Goal: Information Seeking & Learning: Learn about a topic

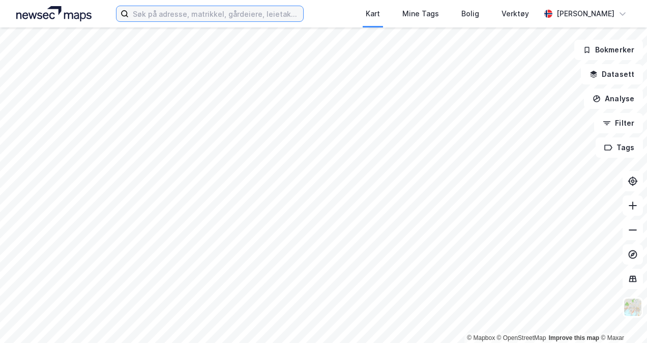
click at [214, 16] on input at bounding box center [216, 13] width 174 height 15
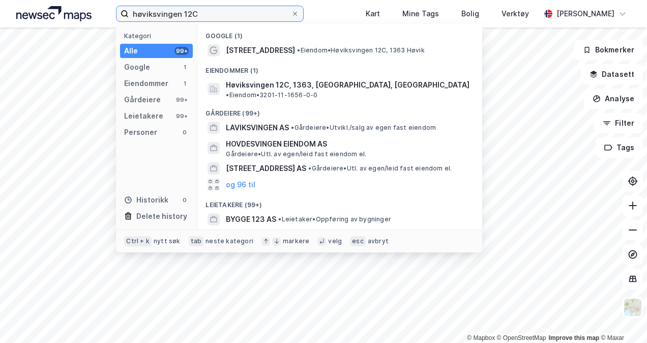
type input "høviksvingen 12C"
click at [146, 92] on div "Kategori Alle 99+ Google 1 Eiendommer 1 Gårdeiere 99+ Leietakere 99+ Personer 0…" at bounding box center [156, 126] width 81 height 205
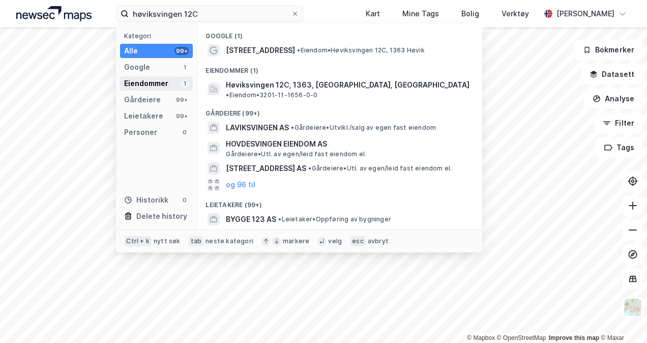
click at [142, 83] on div "Eiendommer" at bounding box center [146, 83] width 44 height 12
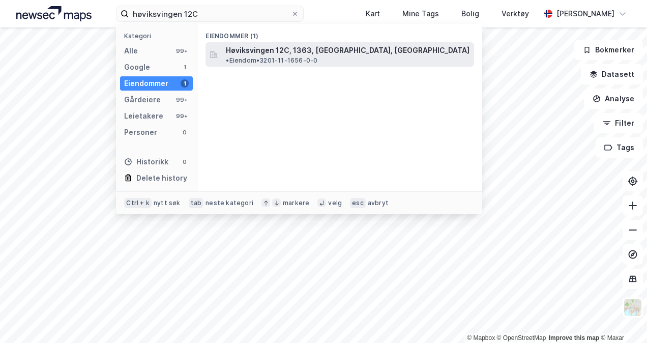
click at [253, 50] on span "Høviksvingen 12C, 1363, [GEOGRAPHIC_DATA], [GEOGRAPHIC_DATA]" at bounding box center [348, 50] width 244 height 12
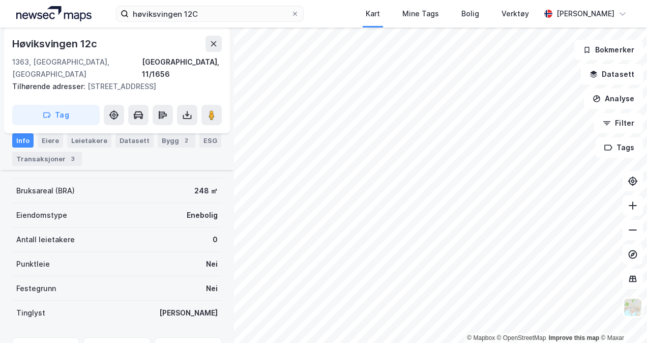
scroll to position [170, 0]
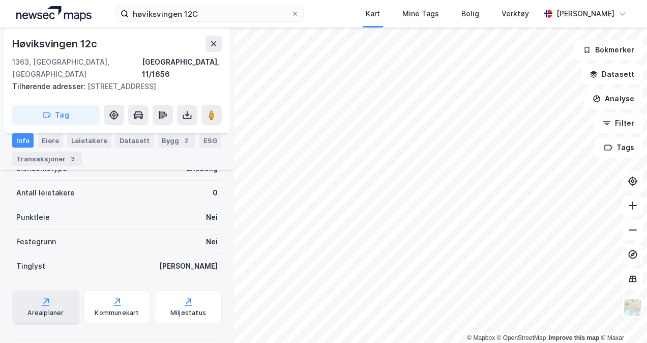
click at [56, 309] on div "Arealplaner" at bounding box center [45, 313] width 36 height 8
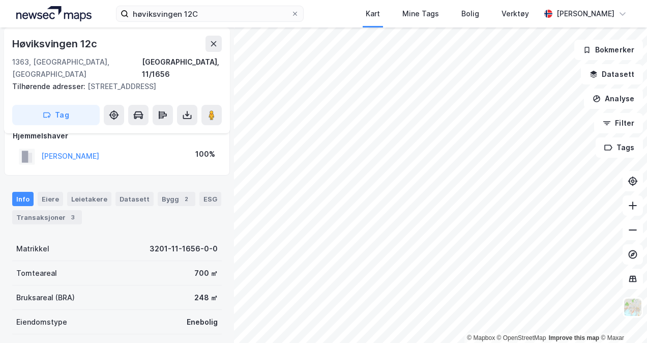
scroll to position [9, 0]
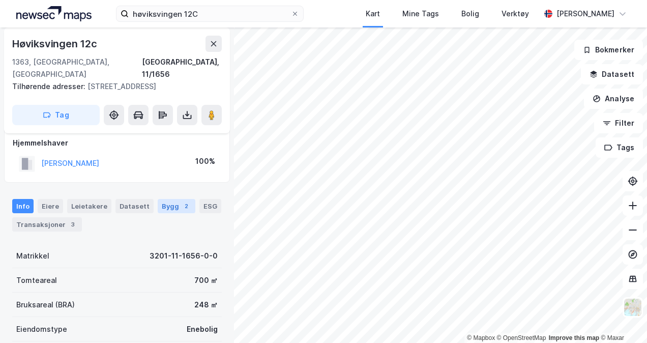
click at [181, 201] on div "2" at bounding box center [186, 206] width 10 height 10
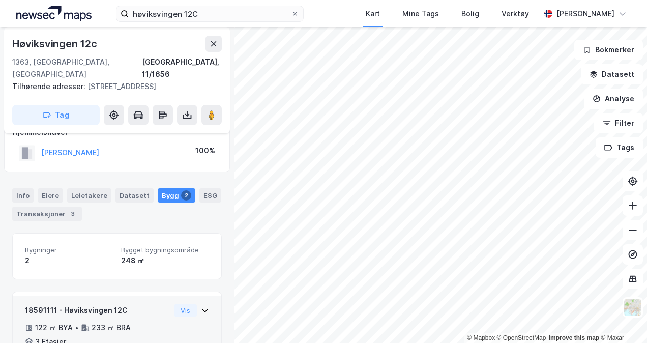
scroll to position [17, 0]
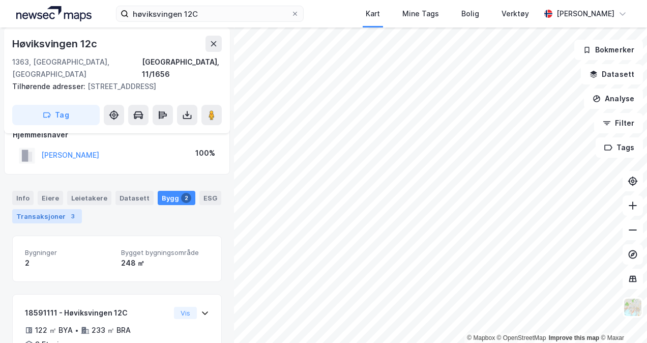
click at [49, 209] on div "Transaksjoner 3" at bounding box center [47, 216] width 70 height 14
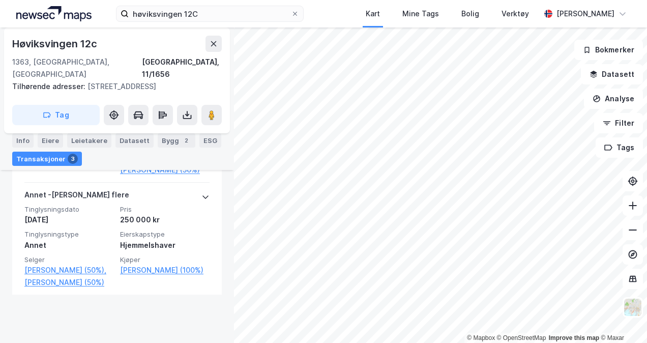
scroll to position [316, 0]
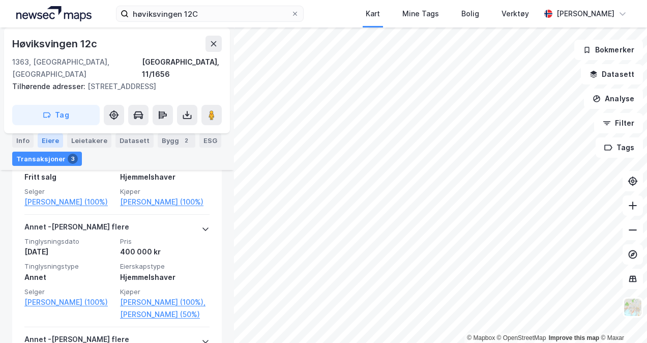
click at [48, 135] on div "Eiere" at bounding box center [50, 140] width 25 height 14
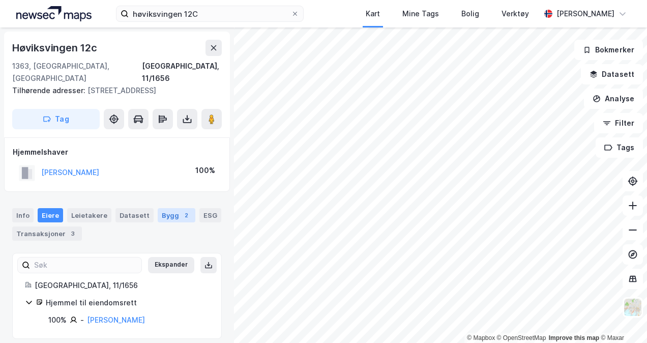
click at [168, 208] on div "Bygg 2" at bounding box center [177, 215] width 38 height 14
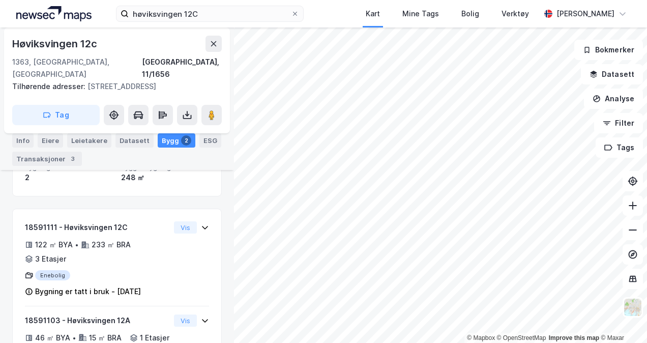
scroll to position [159, 0]
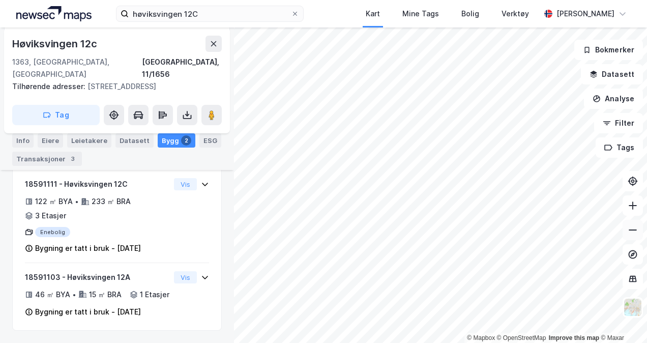
click at [638, 234] on button at bounding box center [632, 230] width 20 height 20
click at [640, 206] on button at bounding box center [632, 205] width 20 height 20
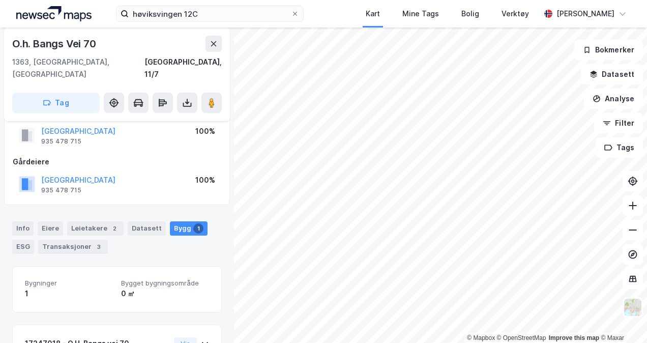
scroll to position [79, 0]
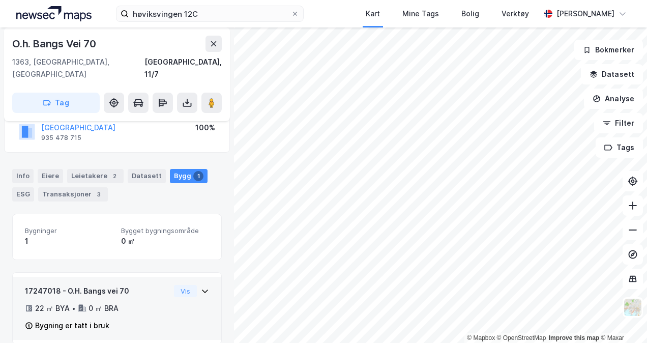
click at [201, 287] on icon at bounding box center [205, 291] width 8 height 8
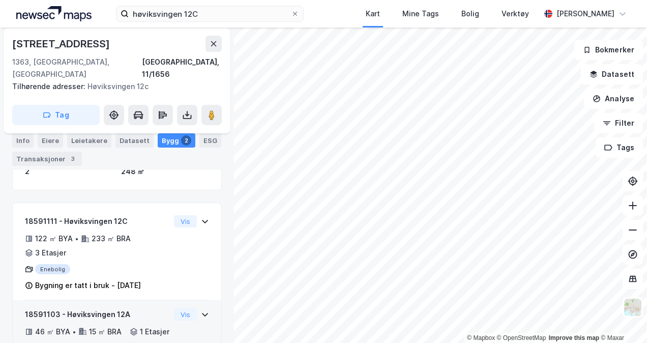
scroll to position [159, 0]
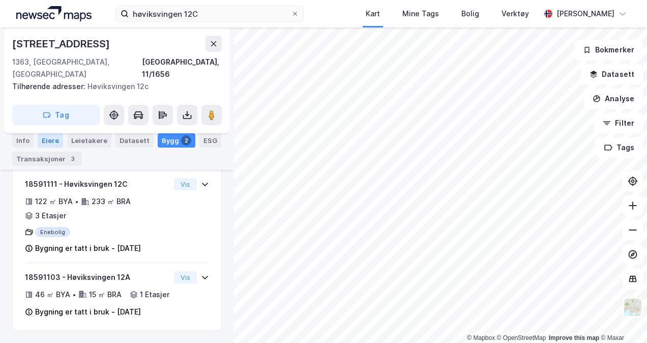
click at [53, 142] on div "Eiere" at bounding box center [50, 140] width 25 height 14
